Goal: Transaction & Acquisition: Purchase product/service

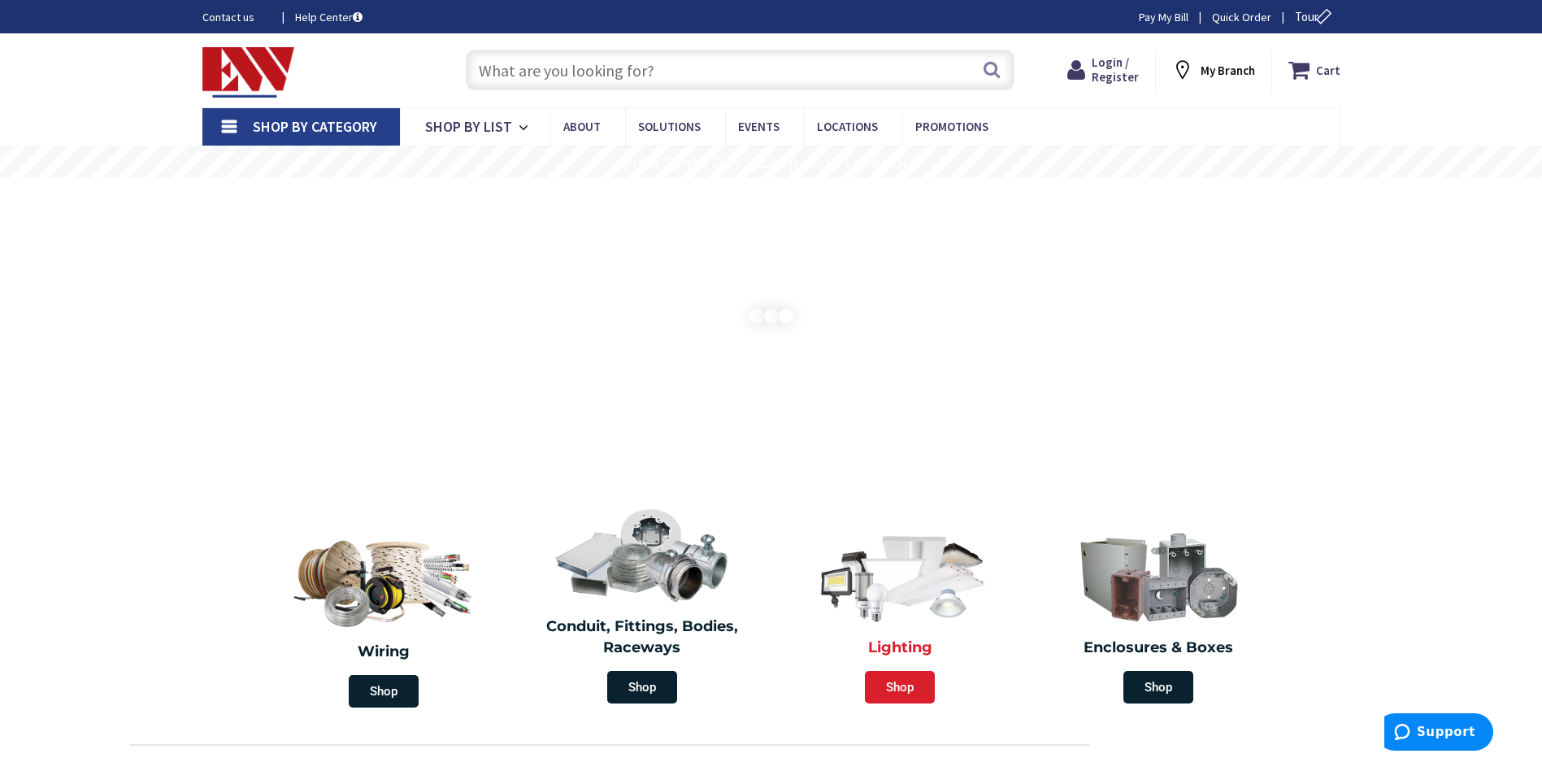
click at [889, 684] on span "Shop" at bounding box center [900, 687] width 70 height 33
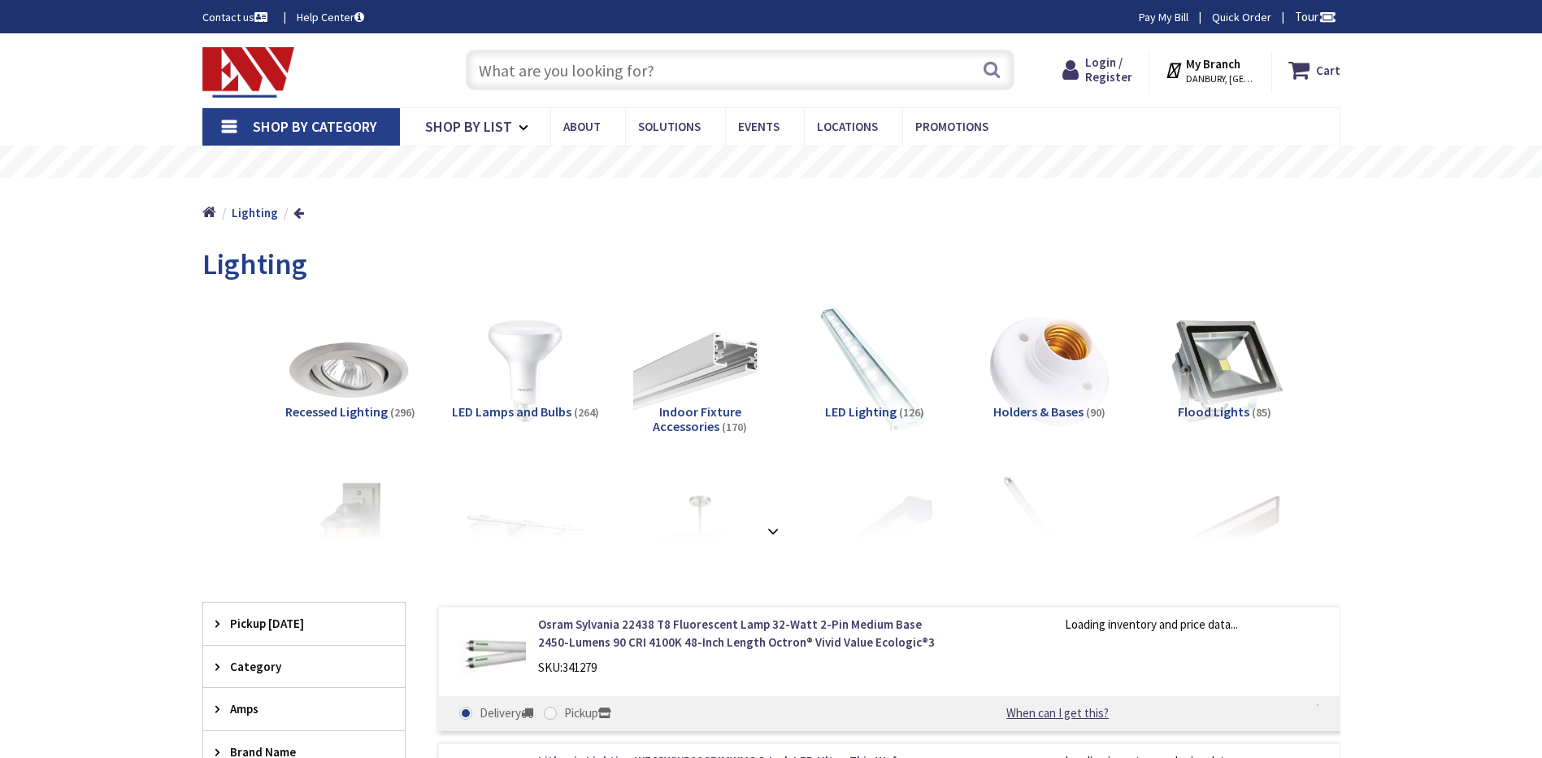
click at [1228, 63] on strong "My Branch" at bounding box center [1213, 63] width 54 height 15
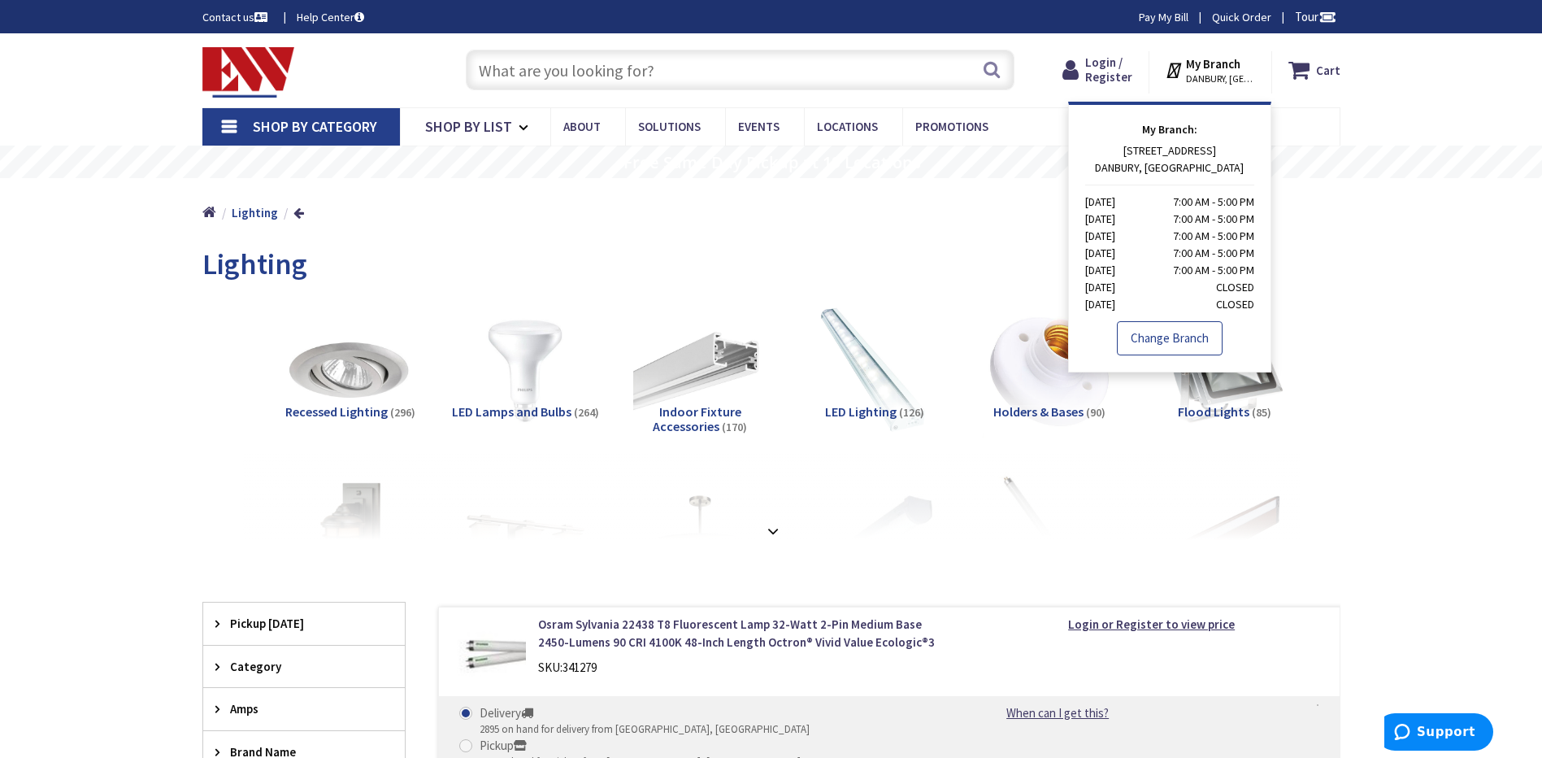
click at [1186, 342] on link "Change Branch" at bounding box center [1170, 338] width 106 height 34
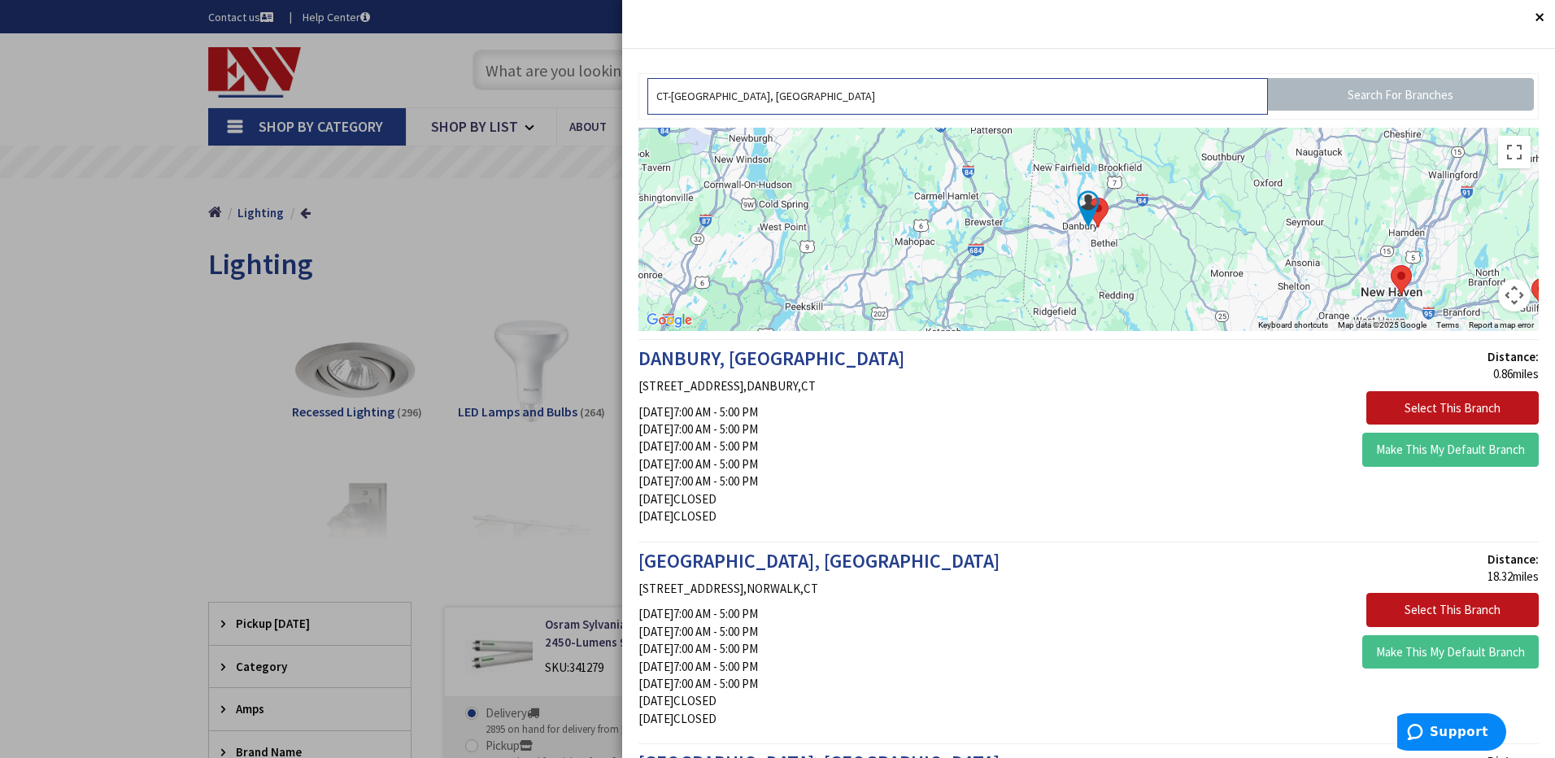
drag, startPoint x: 826, startPoint y: 94, endPoint x: 537, endPoint y: 124, distance: 290.1
type input "6"
type input "\"
type input "06095"
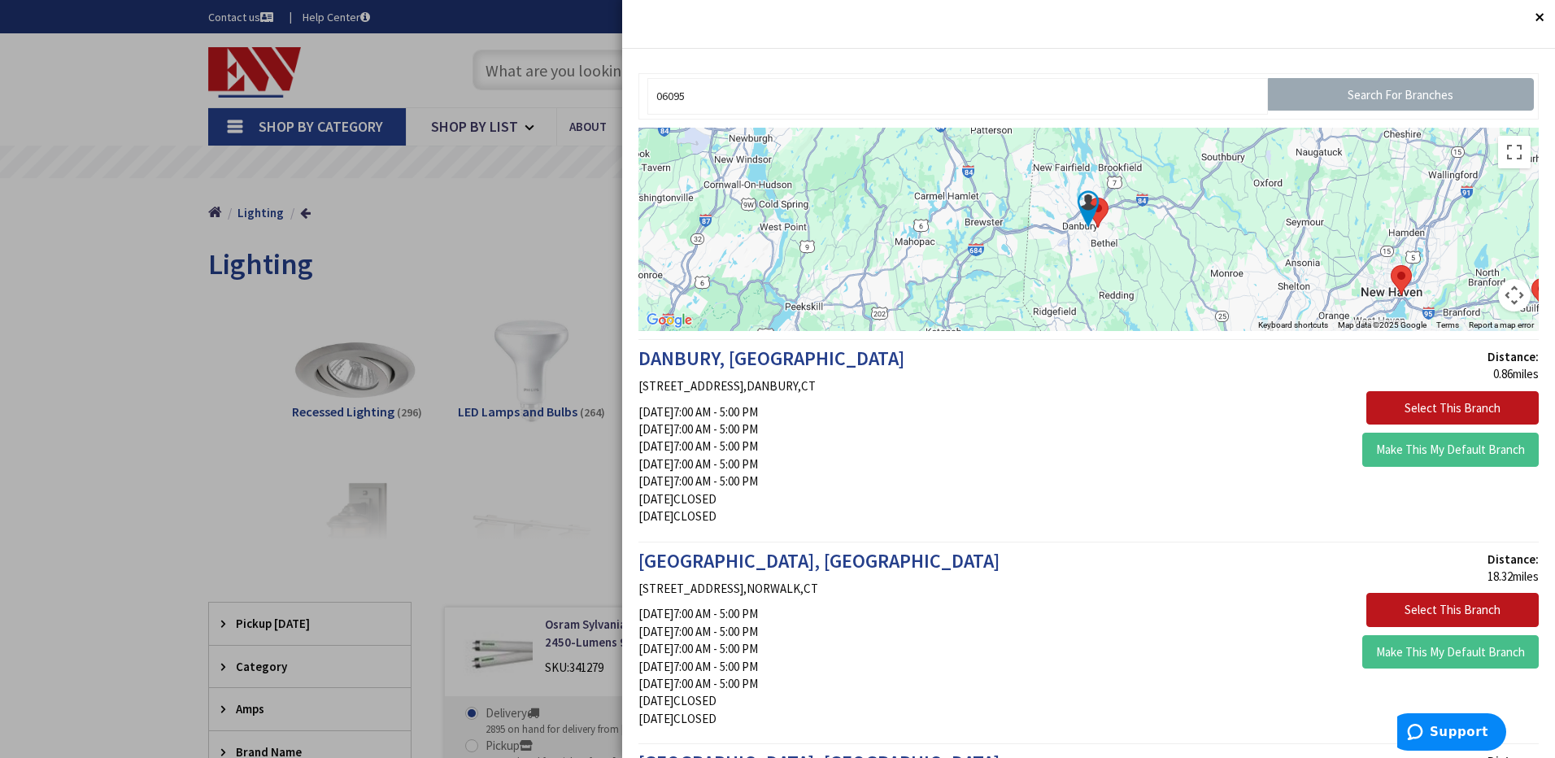
click at [1411, 95] on input "Search For Branches" at bounding box center [1401, 94] width 266 height 33
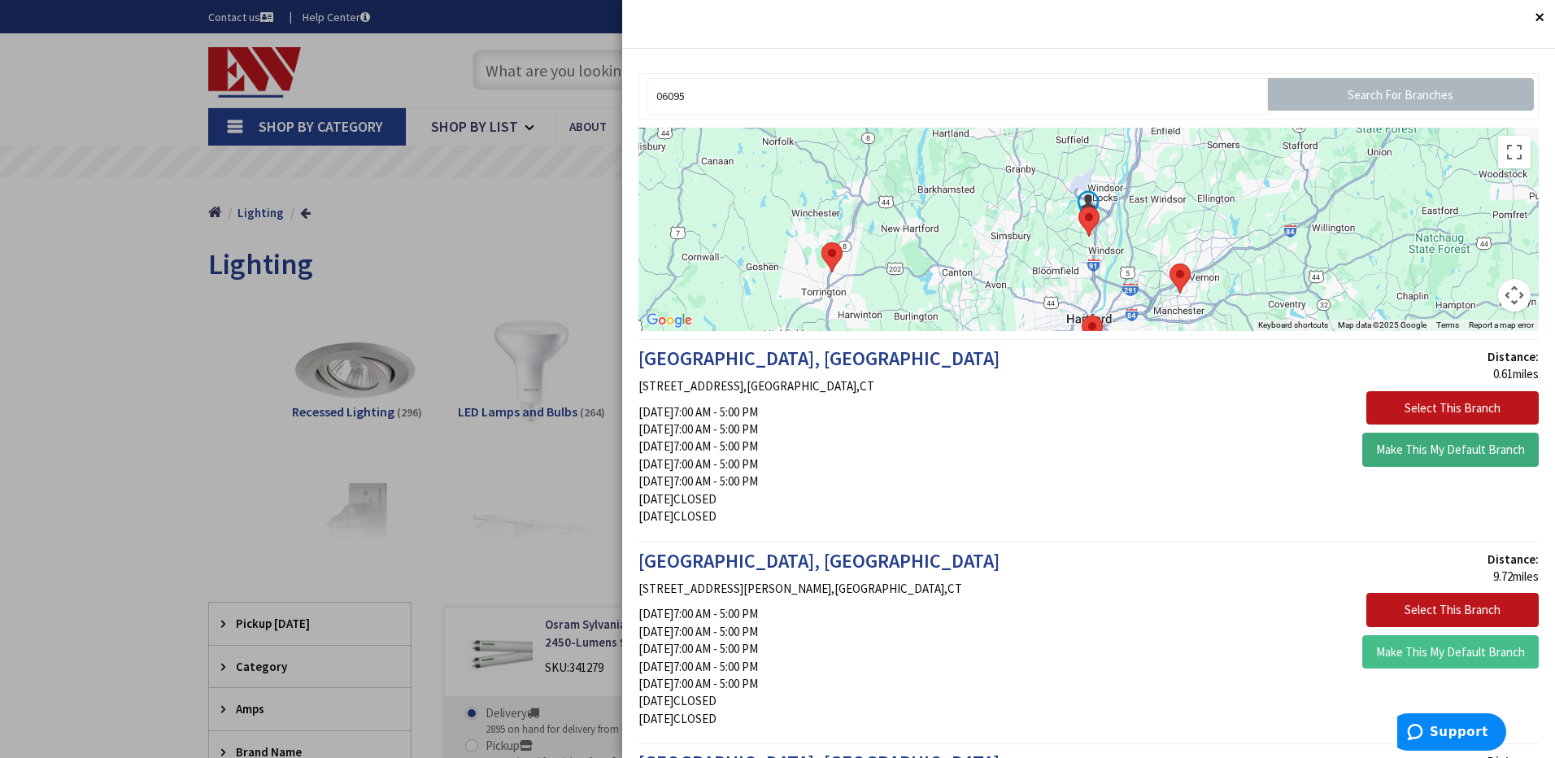
click at [1398, 457] on button "Make This My Default Branch" at bounding box center [1450, 450] width 176 height 34
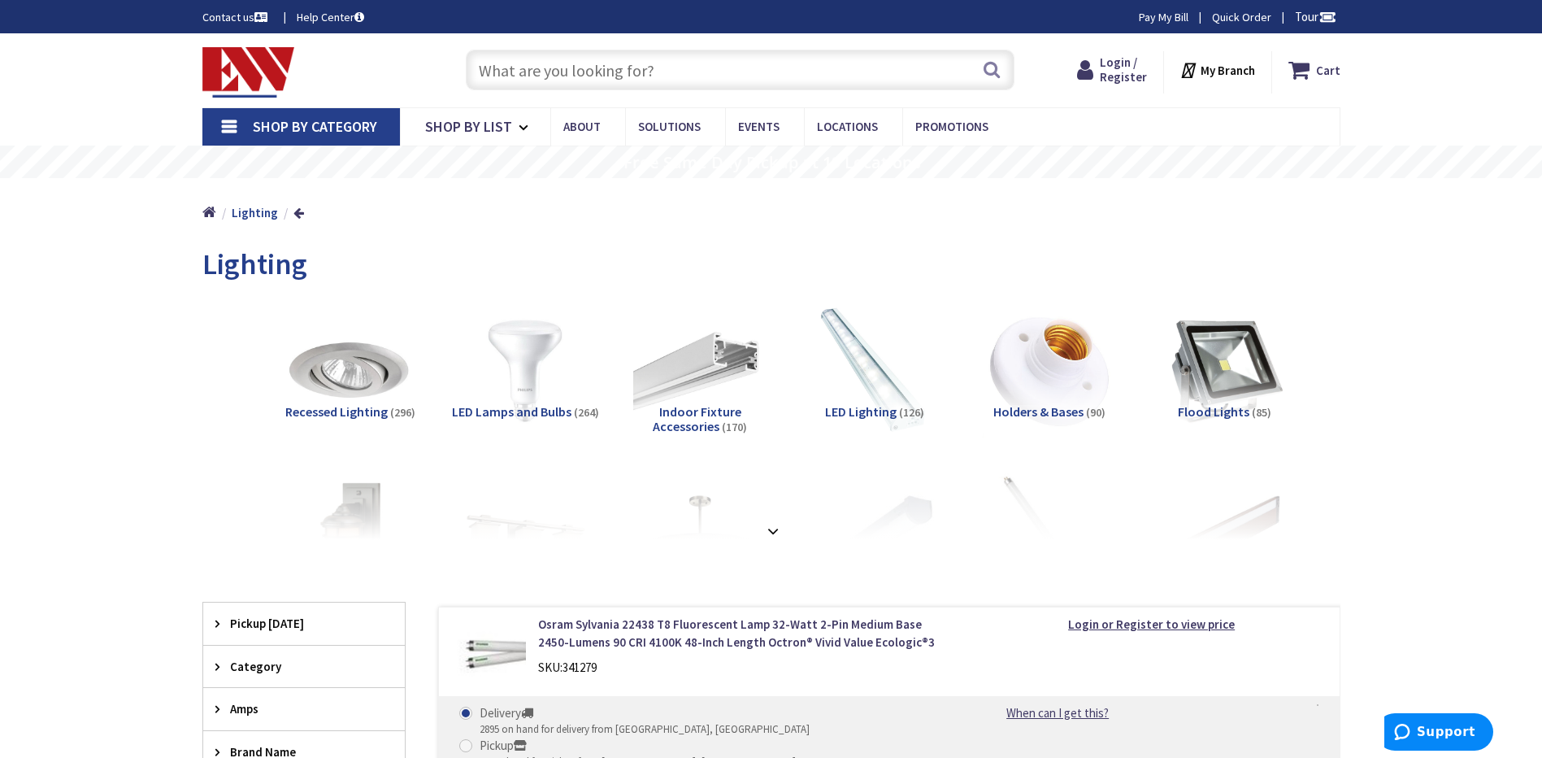
click at [1124, 91] on div "Login / Register Login" at bounding box center [1112, 72] width 102 height 42
click at [1132, 78] on span "Login / Register" at bounding box center [1123, 69] width 47 height 30
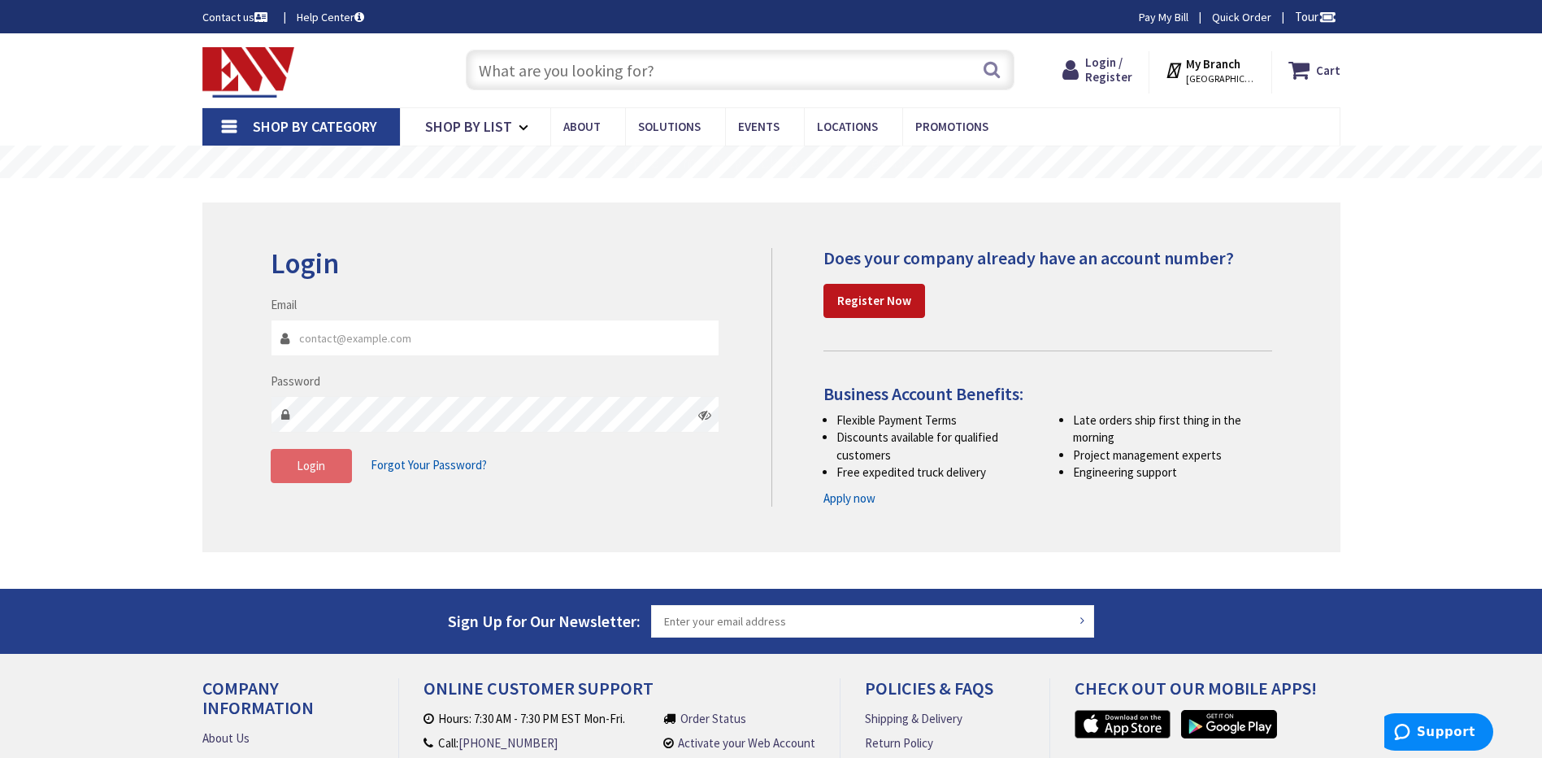
type input "bakerhomeelectric@gmail.com"
click at [333, 466] on button "Login" at bounding box center [311, 466] width 81 height 34
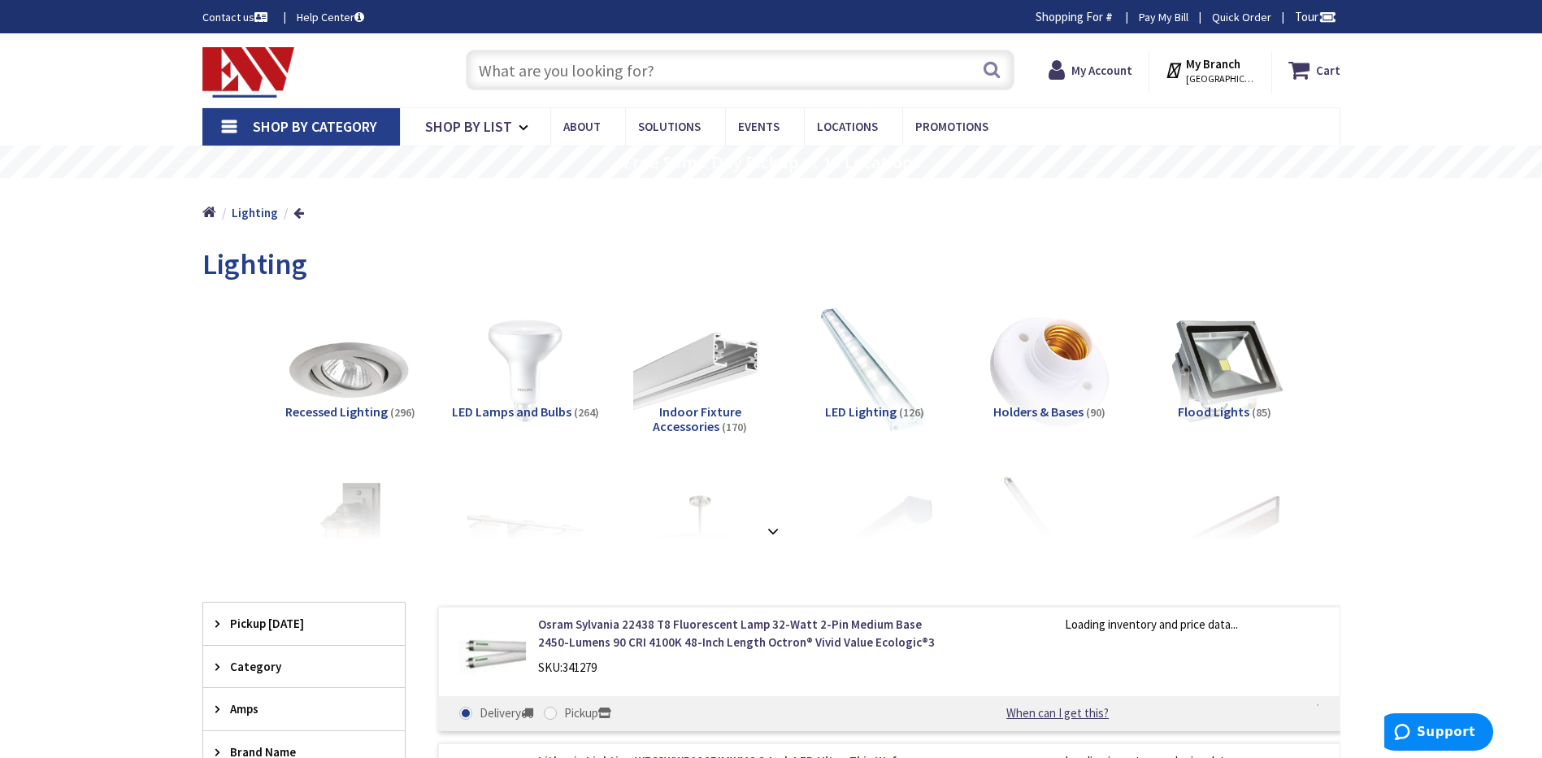
click at [638, 59] on input "text" at bounding box center [740, 70] width 549 height 41
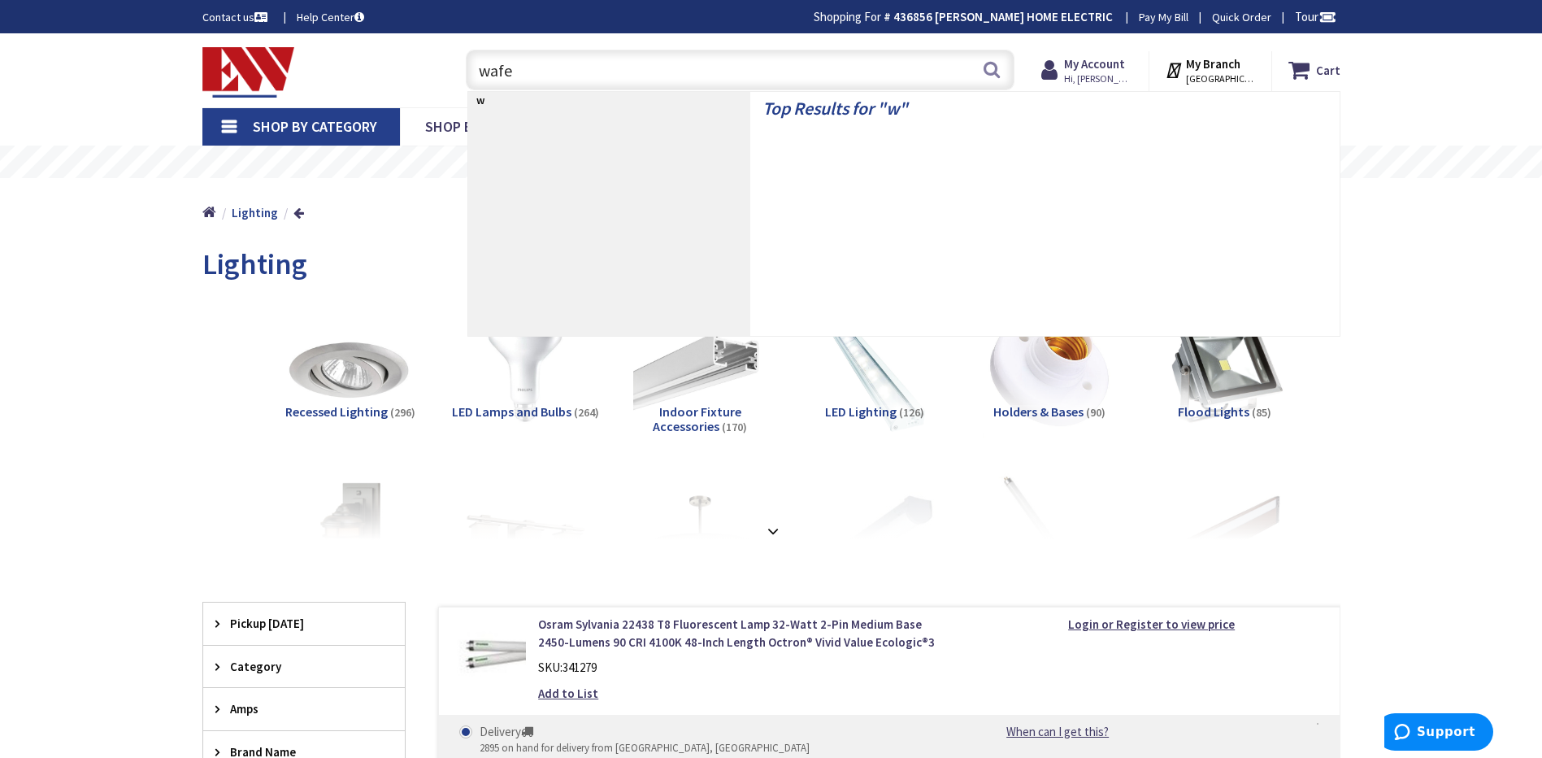
type input "wafer"
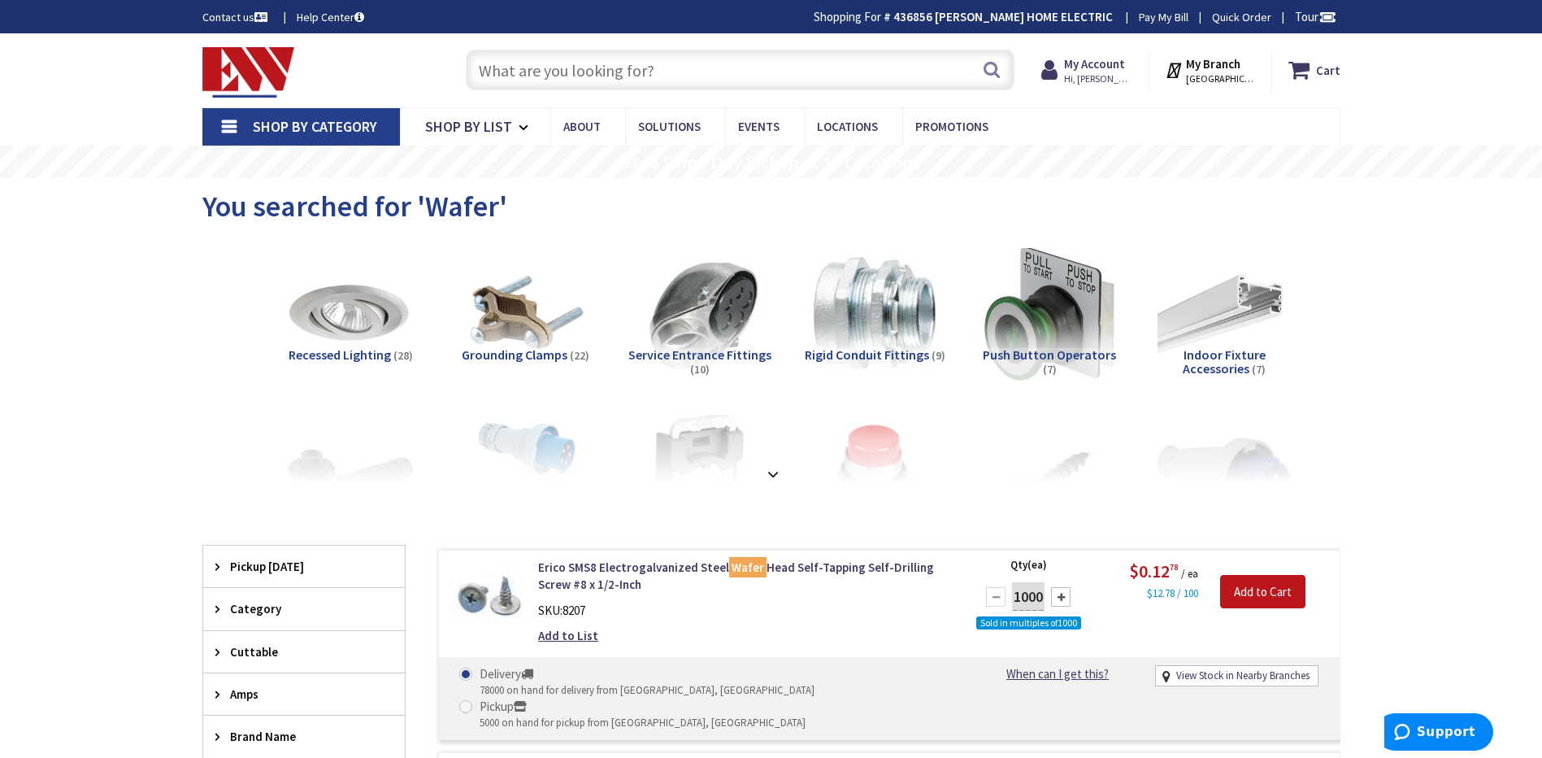
click at [656, 59] on input "text" at bounding box center [740, 70] width 549 height 41
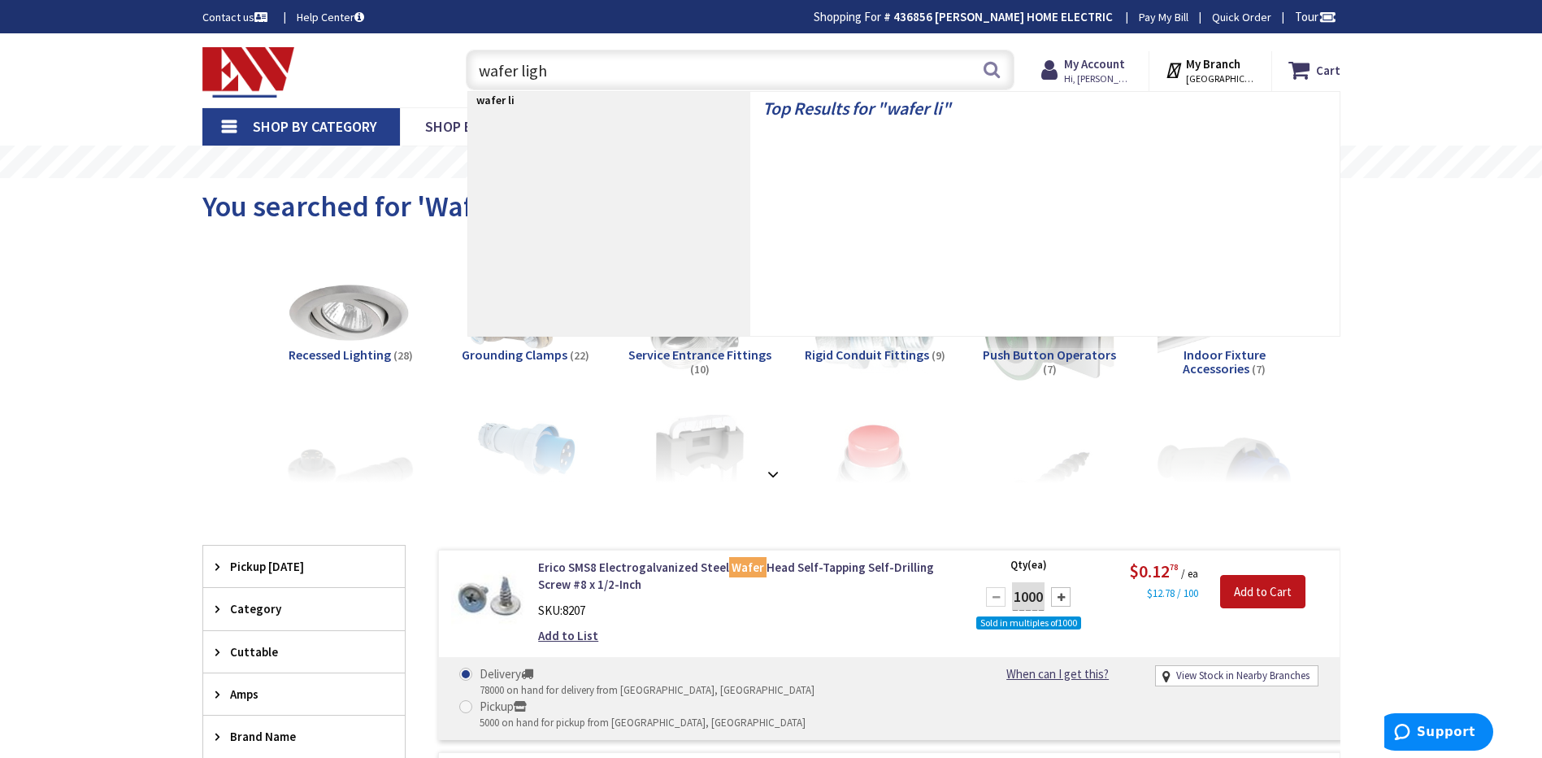
type input "wafer light"
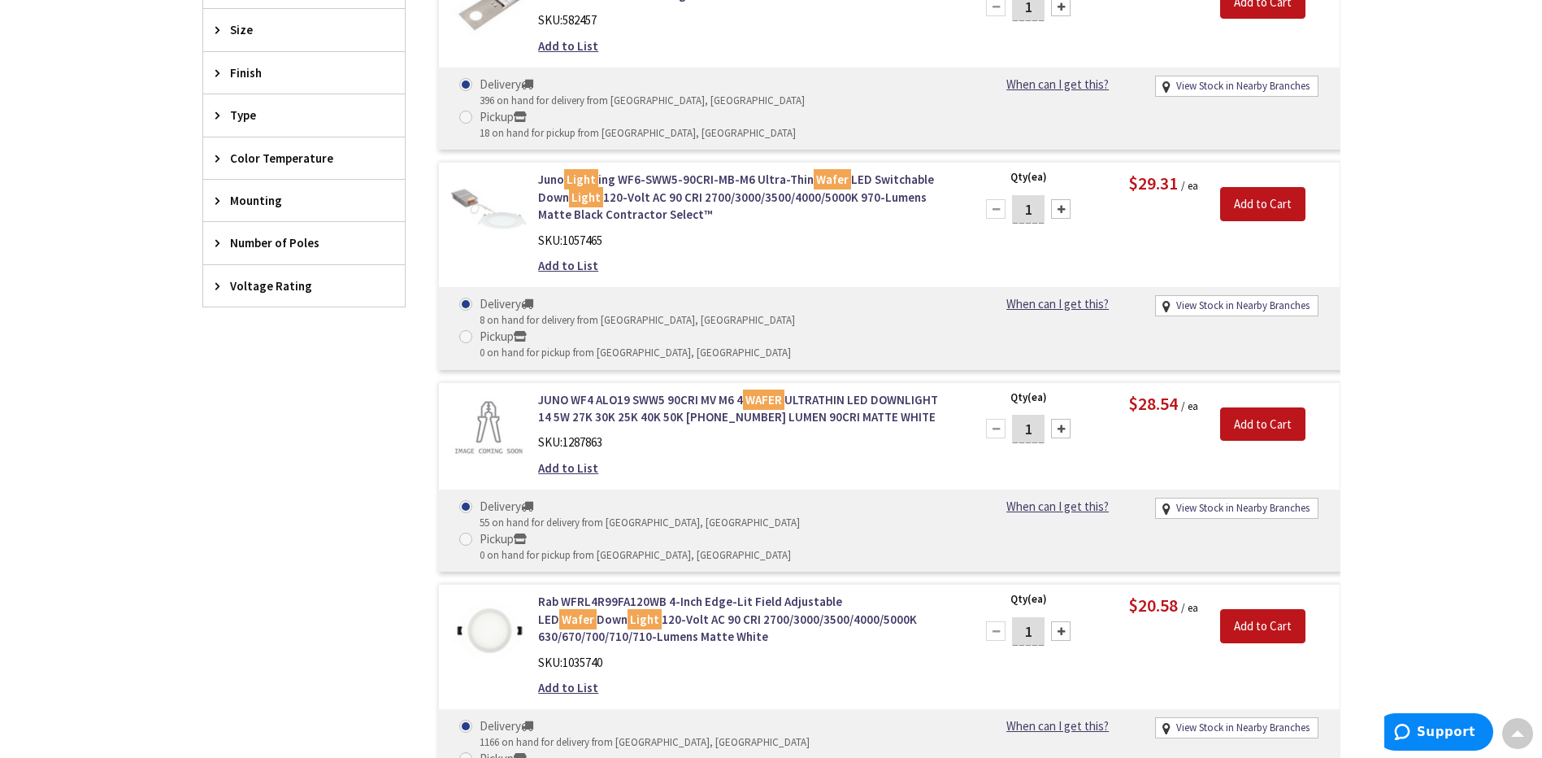
scroll to position [732, 0]
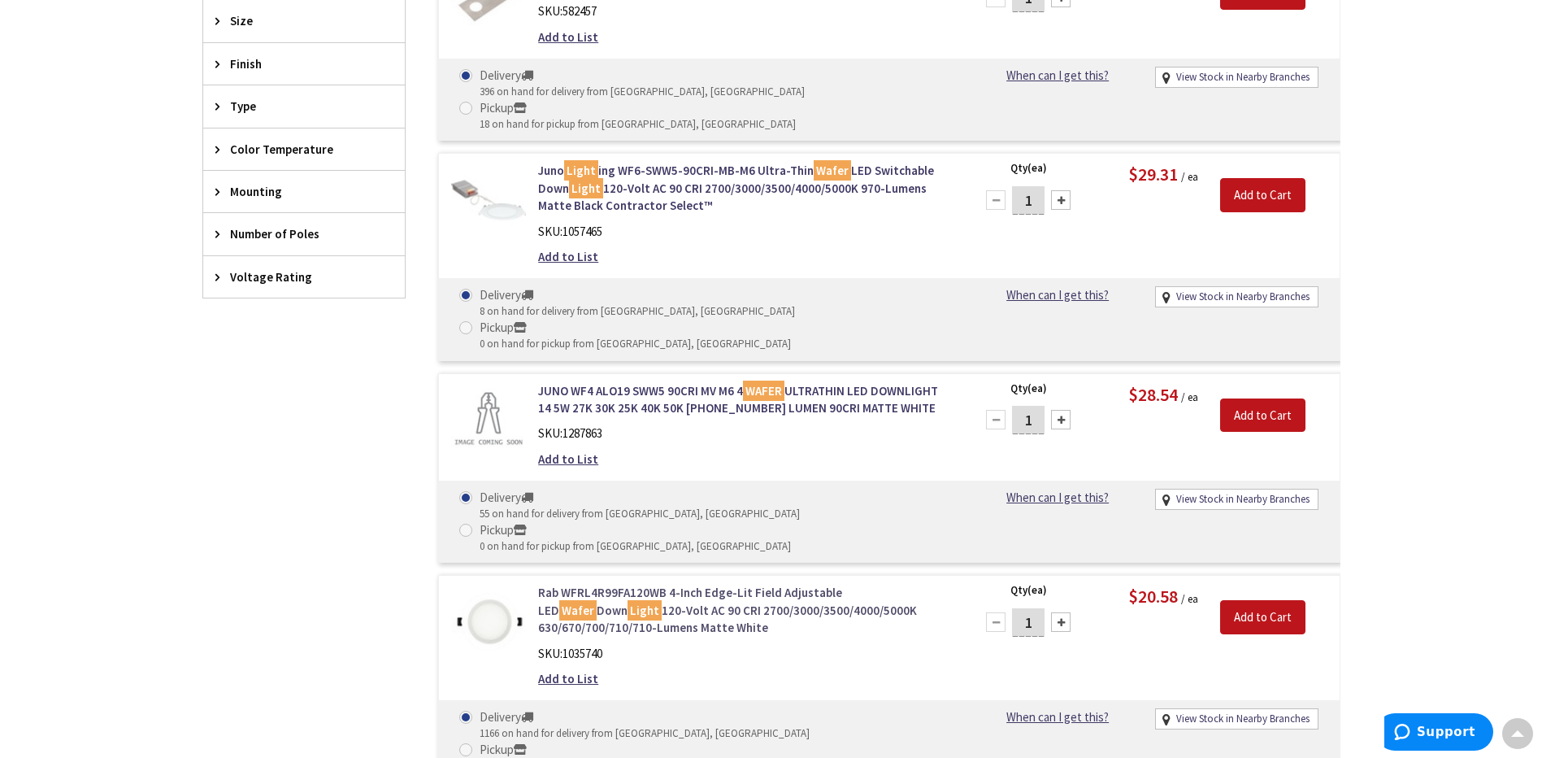
click at [776, 584] on link "Rab WFRL4R99FA120WB 4-Inch Edge-Lit Field Adjustable LED Wafer Down Light 120-V…" at bounding box center [745, 610] width 414 height 52
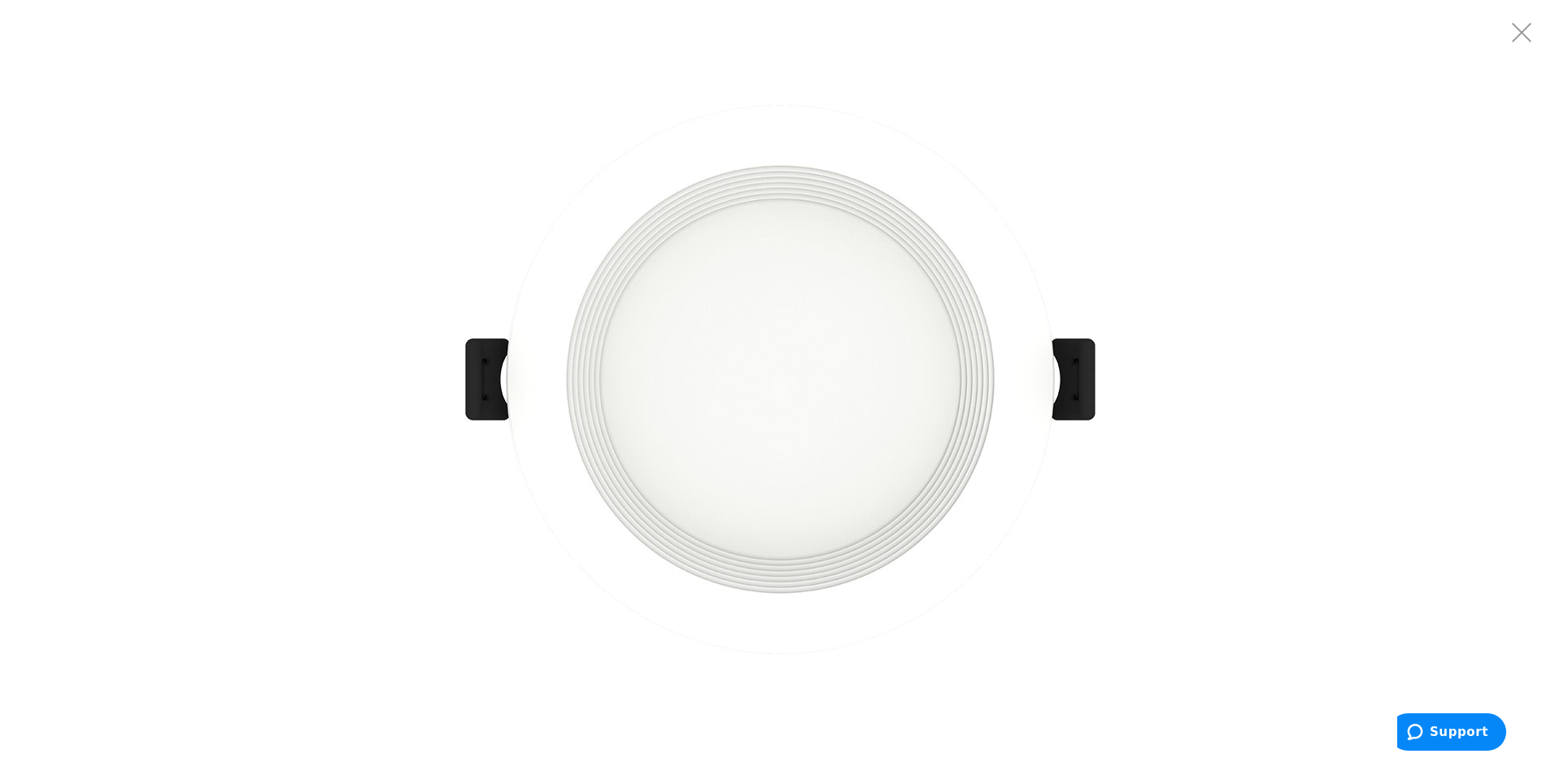
click at [763, 450] on img at bounding box center [777, 379] width 732 height 732
